Goal: Check status: Check status

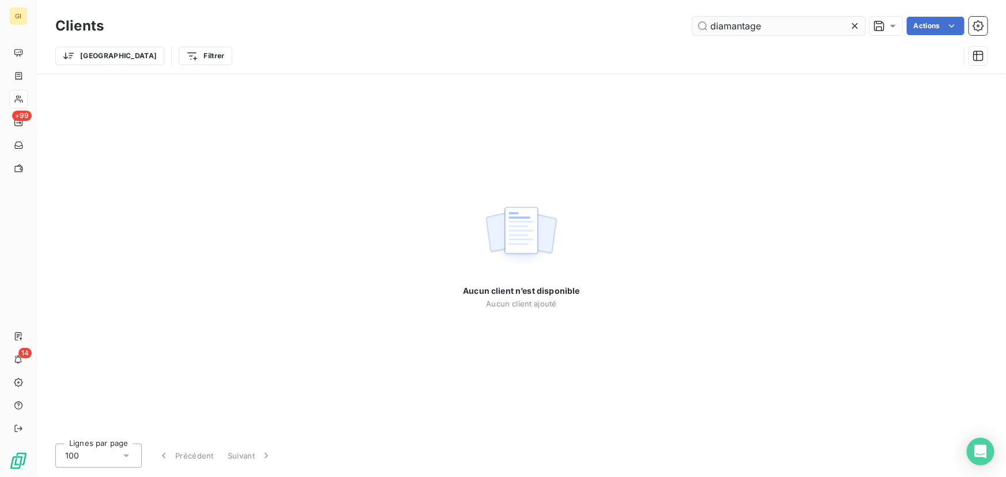
click at [763, 25] on input "diamantage" at bounding box center [778, 26] width 173 height 18
drag, startPoint x: 775, startPoint y: 22, endPoint x: 699, endPoint y: 28, distance: 76.3
click at [699, 28] on input "diamantage" at bounding box center [778, 26] width 173 height 18
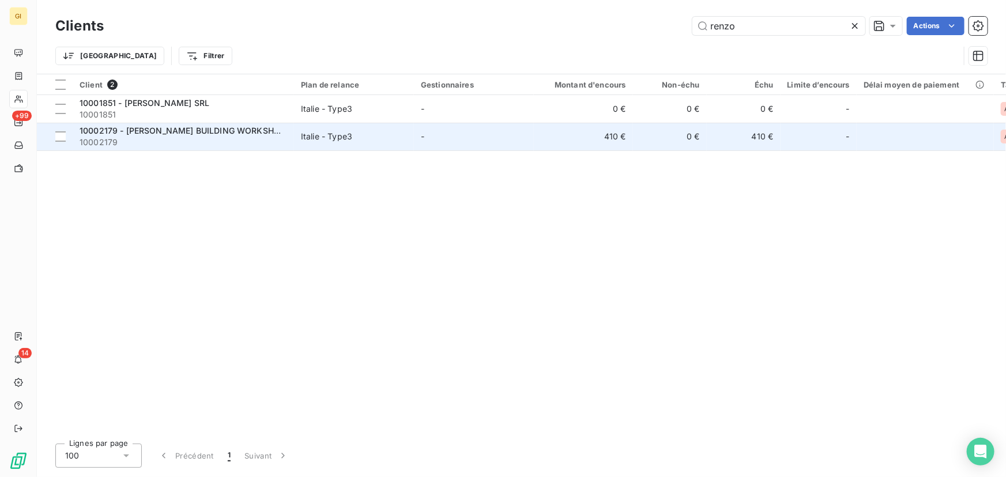
type input "renzo"
click at [213, 131] on span "10002179 - [PERSON_NAME] BUILDING WORKSHOP SRL" at bounding box center [192, 131] width 224 height 10
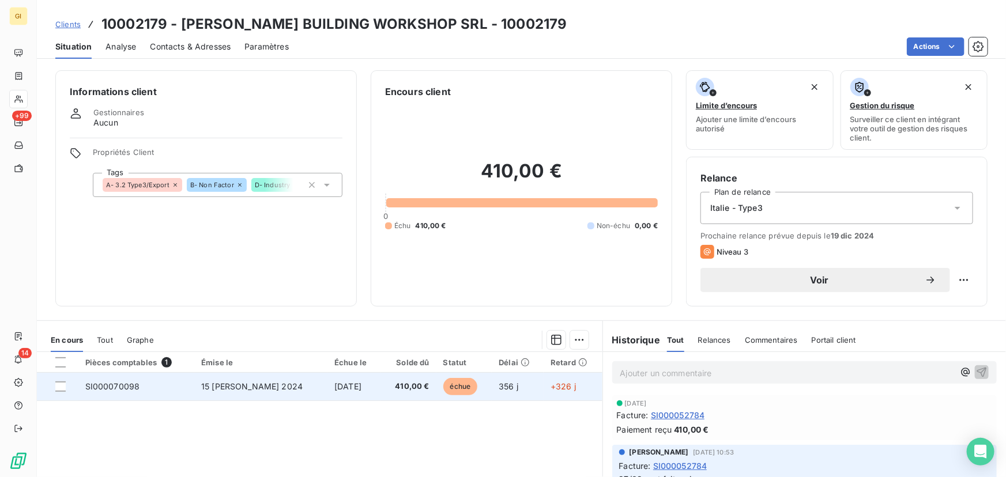
click at [125, 385] on span "SI000070098" at bounding box center [112, 387] width 55 height 10
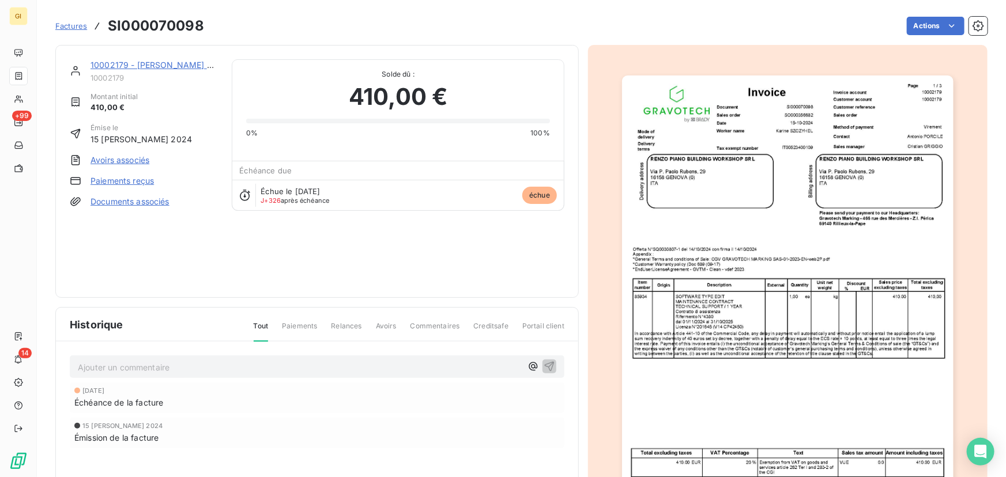
click at [802, 220] on img "button" at bounding box center [788, 310] width 332 height 469
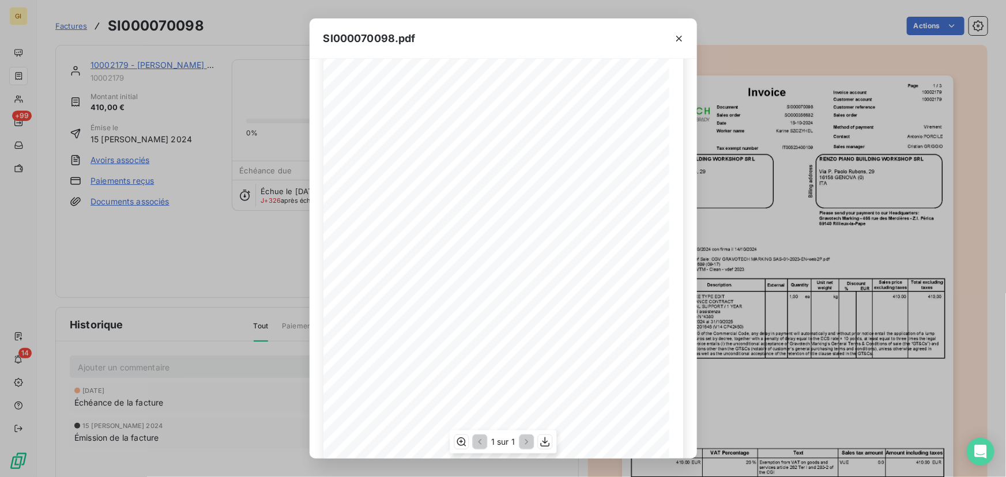
scroll to position [124, 0]
click at [546, 442] on icon "button" at bounding box center [544, 442] width 9 height 10
click at [685, 40] on button "button" at bounding box center [679, 38] width 18 height 18
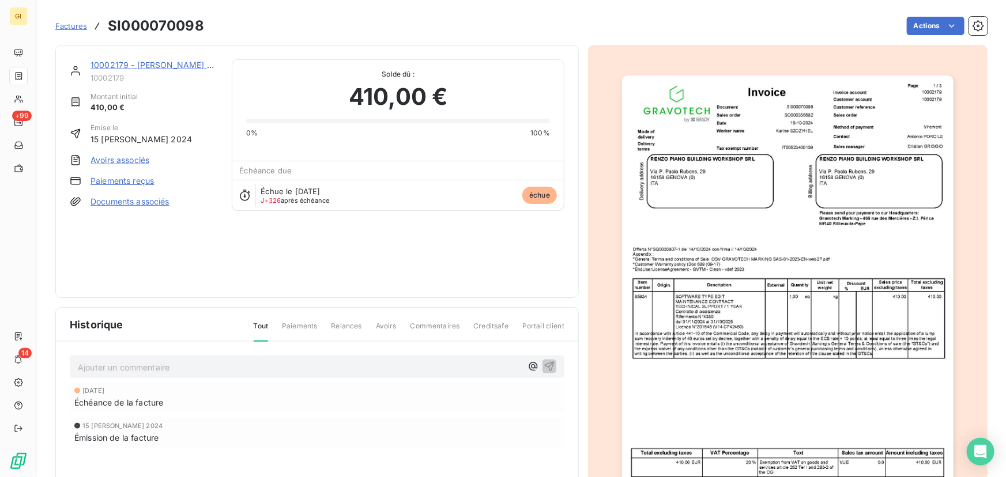
click at [332, 270] on div "10002179 - [PERSON_NAME] BUILDING WORKSHOP SRL 10002179 Montant initial 410,00 …" at bounding box center [317, 171] width 495 height 224
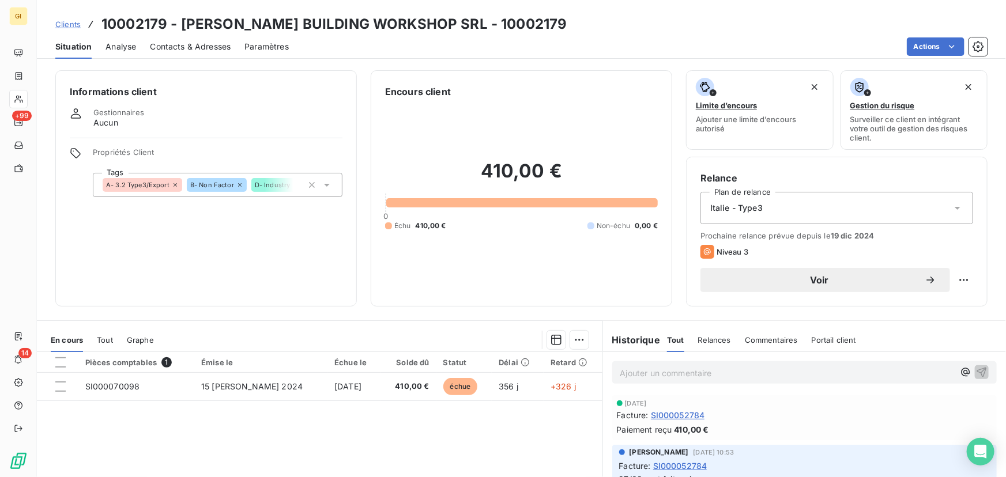
scroll to position [52, 0]
